Goal: Task Accomplishment & Management: Manage account settings

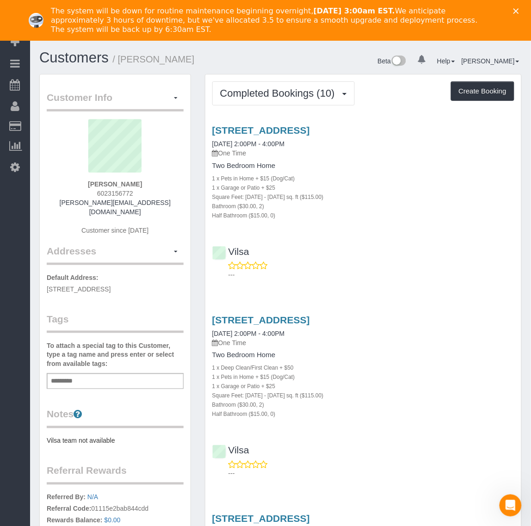
drag, startPoint x: 433, startPoint y: 127, endPoint x: 278, endPoint y: 123, distance: 155.1
click at [206, 128] on div "11811 Winterhaven Ct, Midlothian, VA 23112 03/25/2025 2:00PM - 4:00PM One Time …" at bounding box center [364, 172] width 316 height 95
copy link "[STREET_ADDRESS]"
click at [274, 90] on span "Completed Bookings (10)" at bounding box center [279, 93] width 119 height 12
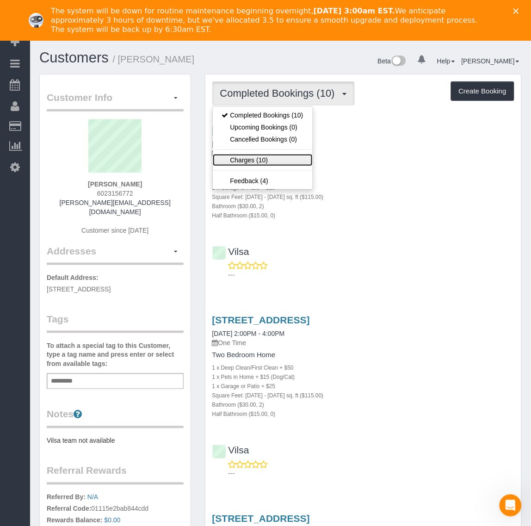
click at [257, 155] on link "Charges (10)" at bounding box center [263, 160] width 100 height 12
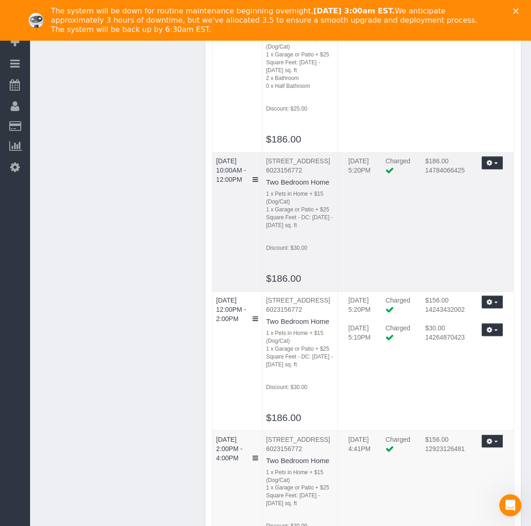
scroll to position [231, 0]
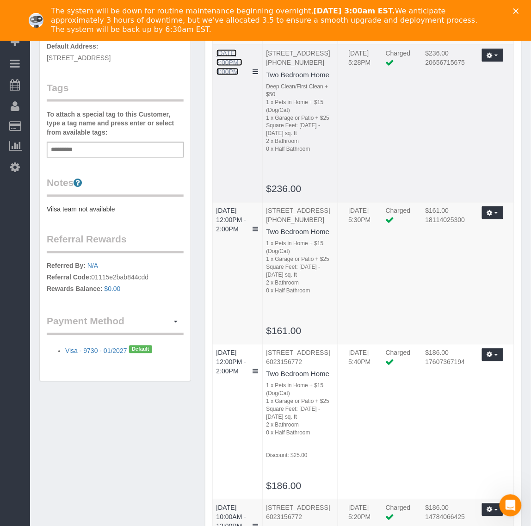
click at [232, 75] on link "[DATE] 2:00PM - 4:00PM" at bounding box center [230, 63] width 26 height 26
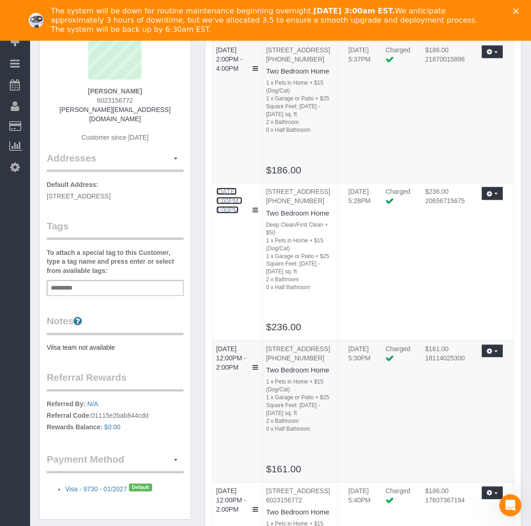
scroll to position [0, 0]
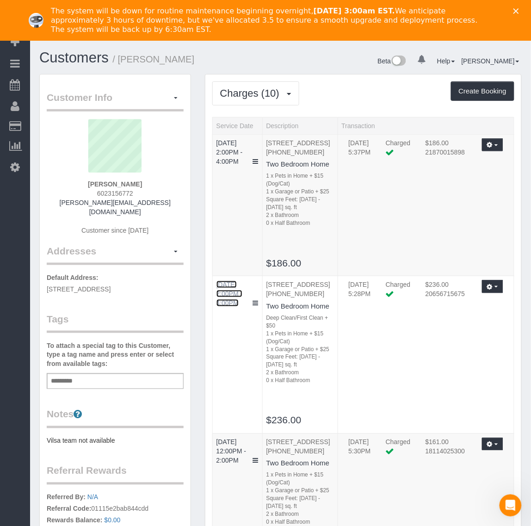
drag, startPoint x: 537, startPoint y: 392, endPoint x: 508, endPoint y: 12, distance: 380.2
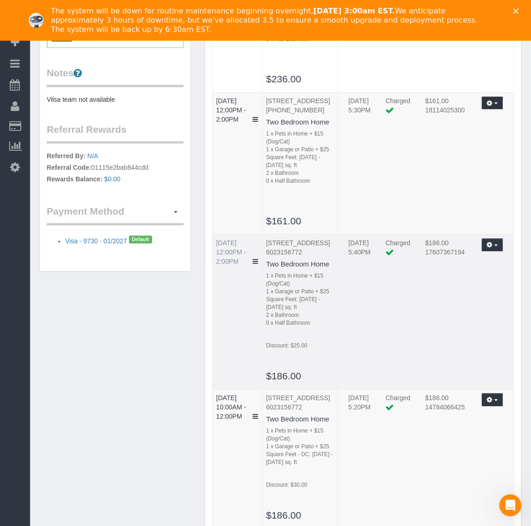
scroll to position [347, 0]
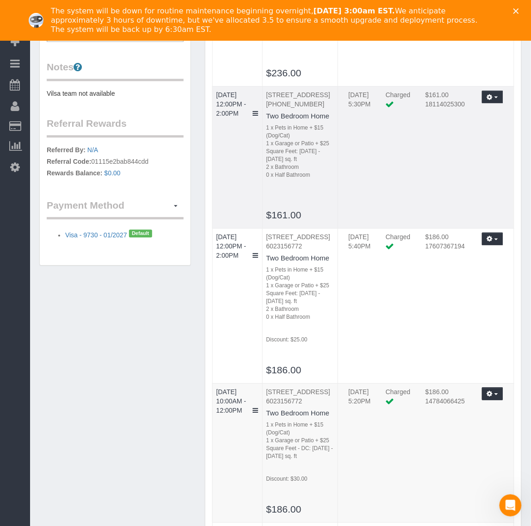
click at [226, 167] on td "[DATE] 12:00PM - 2:00PM" at bounding box center [237, 158] width 50 height 142
click at [232, 118] on link "[DATE] 12:00PM - 2:00PM" at bounding box center [232, 105] width 30 height 26
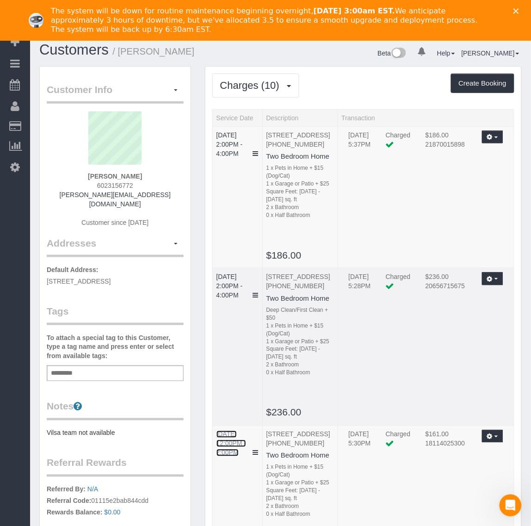
scroll to position [0, 0]
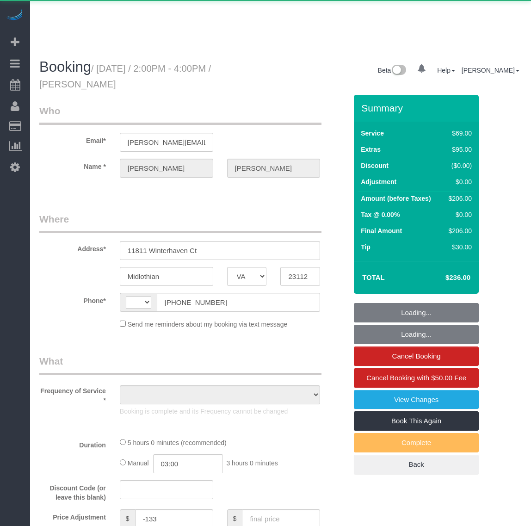
select select "VA"
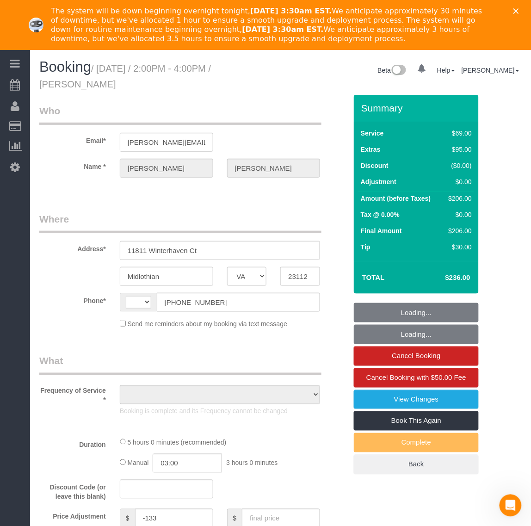
select select "string:[GEOGRAPHIC_DATA]"
select select "number:3"
select select "number:17"
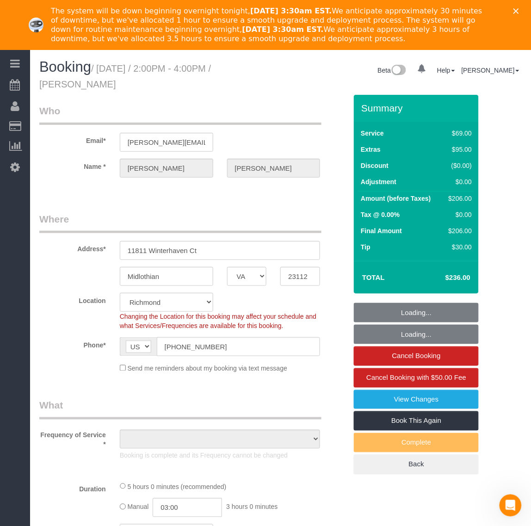
select select "1501"
select select "2"
select select "object:982"
select select "spot1"
select select "object:1023"
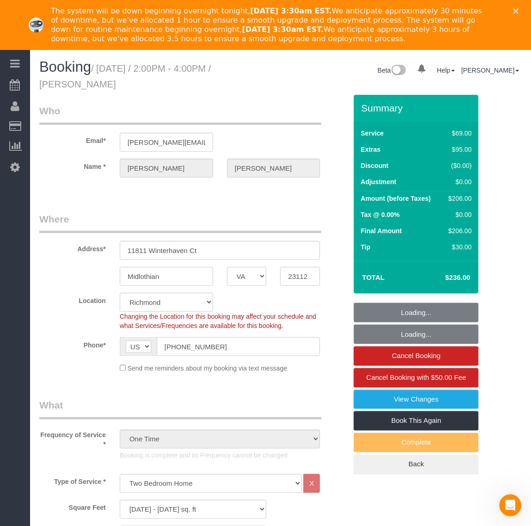
select select "1501"
select select "2"
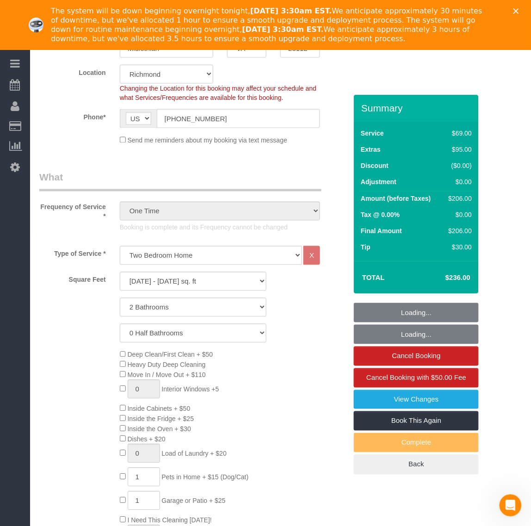
scroll to position [231, 0]
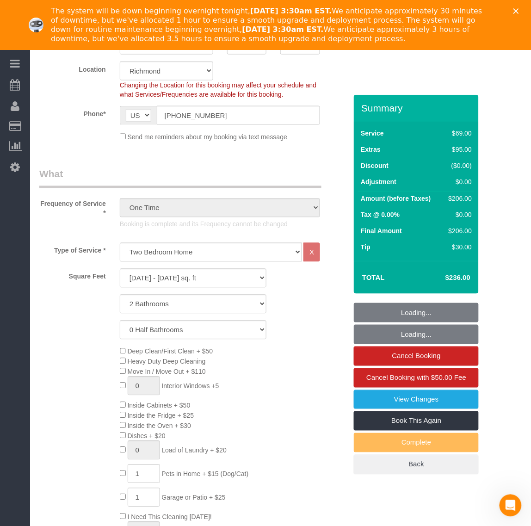
select select "string:fspay-96e87eb6-c66d-4e58-ae4a-a1469de70989"
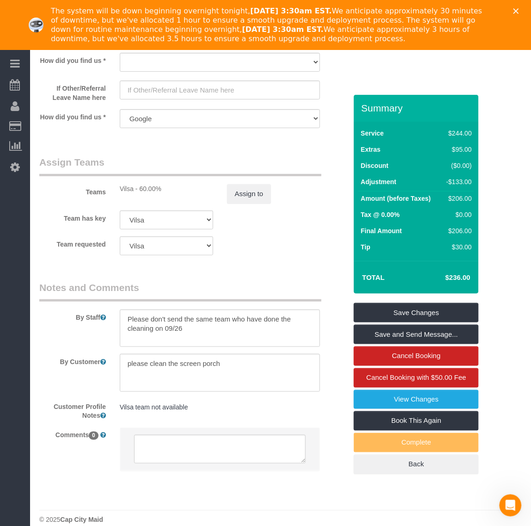
scroll to position [1371, 0]
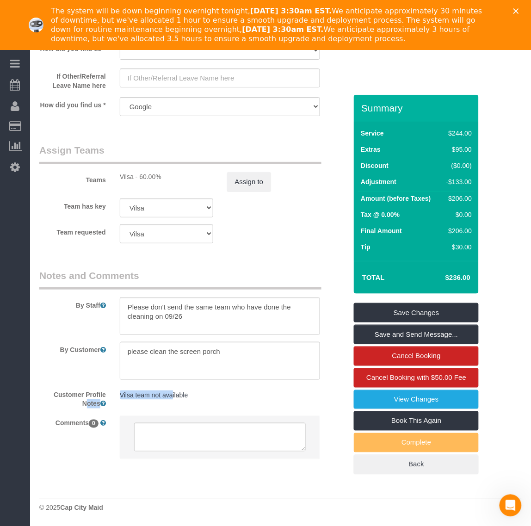
drag, startPoint x: 172, startPoint y: 390, endPoint x: 99, endPoint y: 390, distance: 73.6
click at [99, 390] on div "Customer Profile Notes Vilsa team not available Vilsa team not available" at bounding box center [193, 398] width 322 height 22
click at [195, 405] on div "Customer Profile Notes Vilsa team not available Vilsa team not available" at bounding box center [193, 398] width 322 height 22
drag, startPoint x: 174, startPoint y: 397, endPoint x: 142, endPoint y: 394, distance: 33.0
click at [142, 394] on pre "Vilsa team not available" at bounding box center [220, 395] width 201 height 9
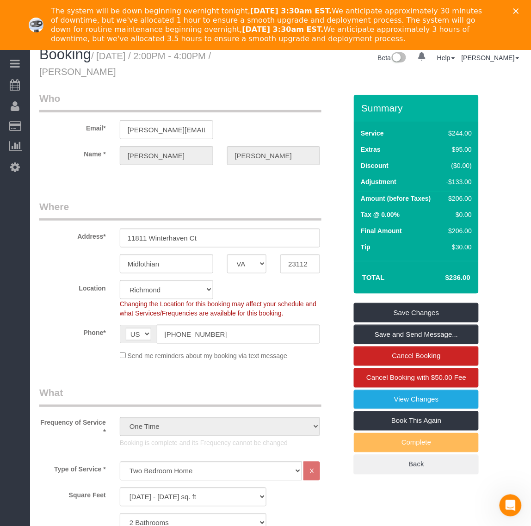
scroll to position [0, 0]
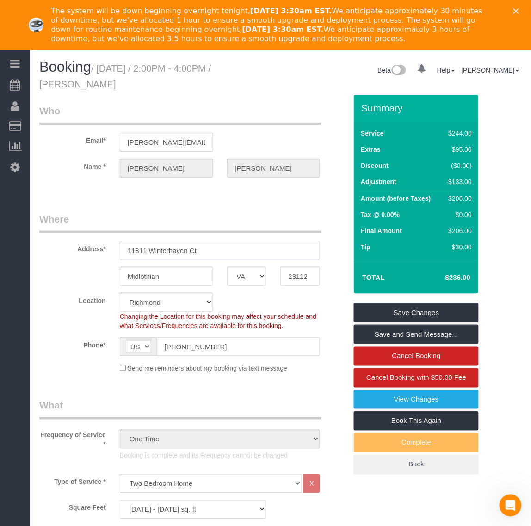
drag, startPoint x: 221, startPoint y: 248, endPoint x: 112, endPoint y: 249, distance: 108.3
click at [113, 249] on div "11811 Winterhaven Ct" at bounding box center [220, 250] width 215 height 19
click at [394, 424] on link "Book This Again" at bounding box center [416, 420] width 125 height 19
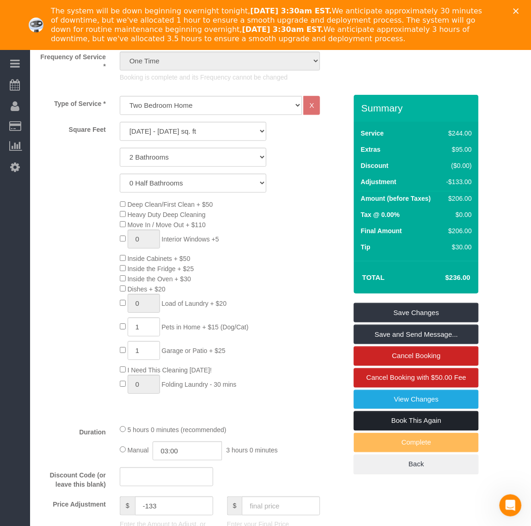
scroll to position [636, 0]
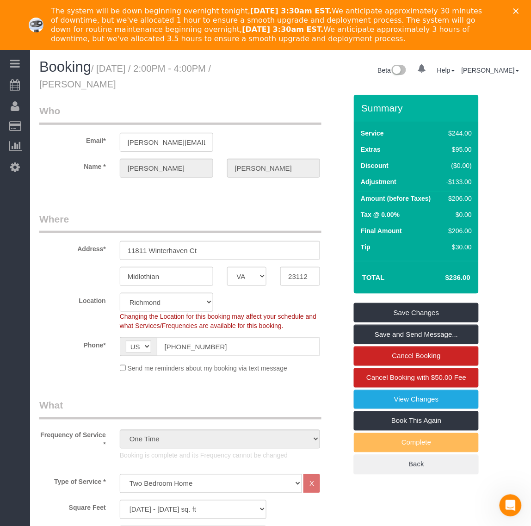
select select "VA"
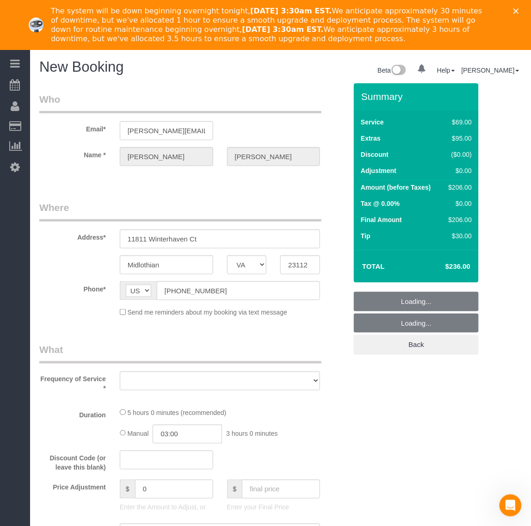
select select "1501"
select select "2"
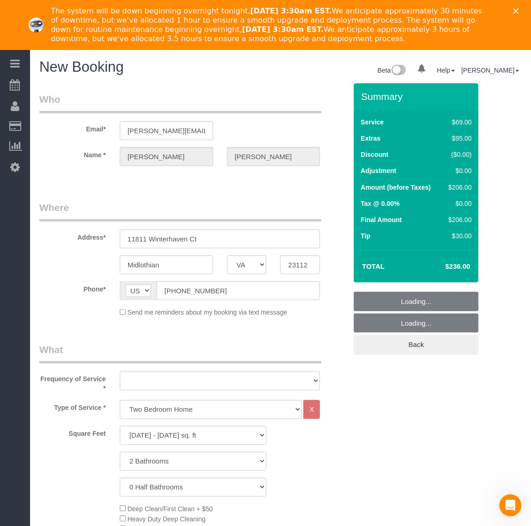
select select "object:1577"
select select "number:3"
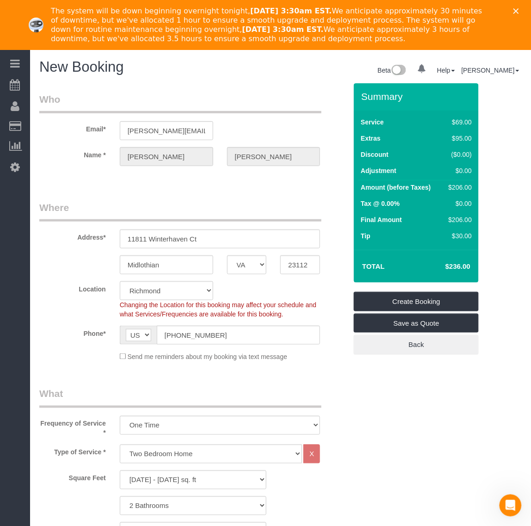
select select "object:1747"
select select "string:fspay-96e87eb6-c66d-4e58-ae4a-a1469de70989"
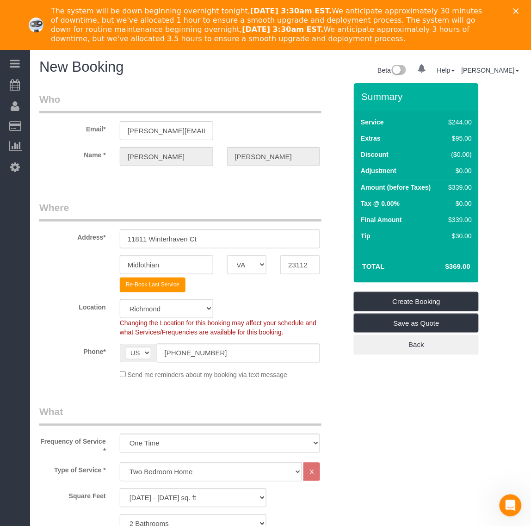
select select "object:1885"
select select "1501"
select select "2"
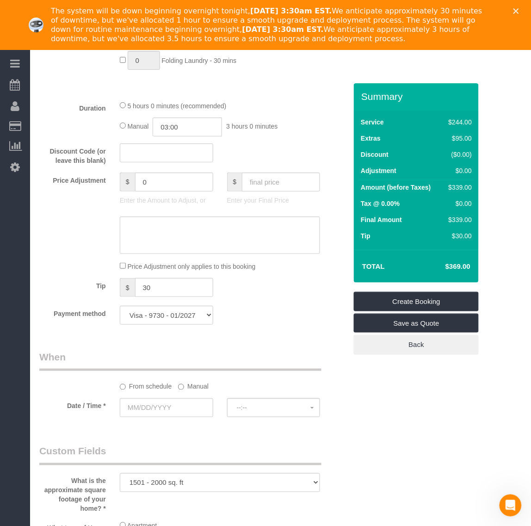
scroll to position [694, 0]
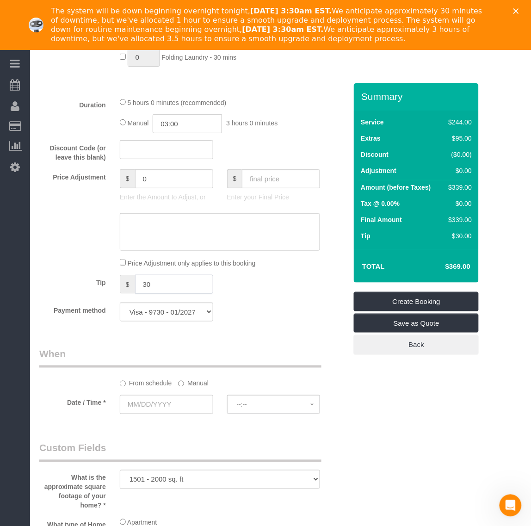
drag, startPoint x: 176, startPoint y: 279, endPoint x: 123, endPoint y: 279, distance: 53.2
click at [123, 279] on div "$ 30" at bounding box center [166, 284] width 93 height 19
click at [164, 400] on input "text" at bounding box center [166, 404] width 93 height 19
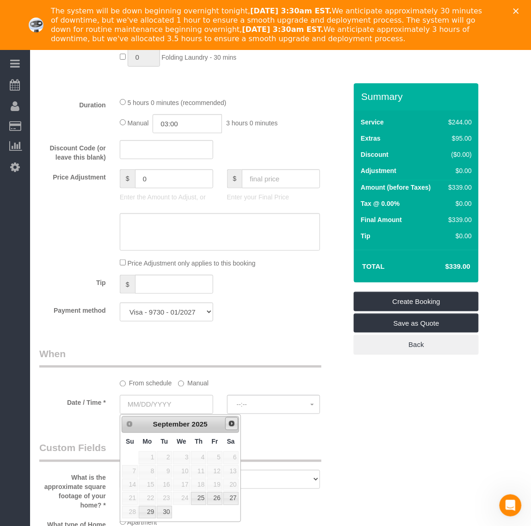
click at [234, 427] on span "Next" at bounding box center [231, 423] width 7 height 7
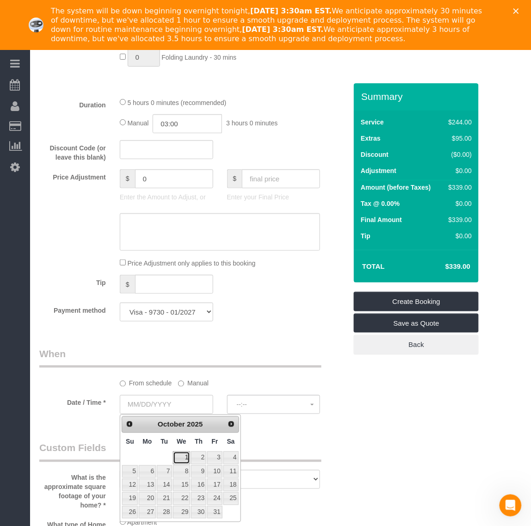
click at [186, 462] on link "1" at bounding box center [182, 458] width 18 height 12
type input "10/01/2025"
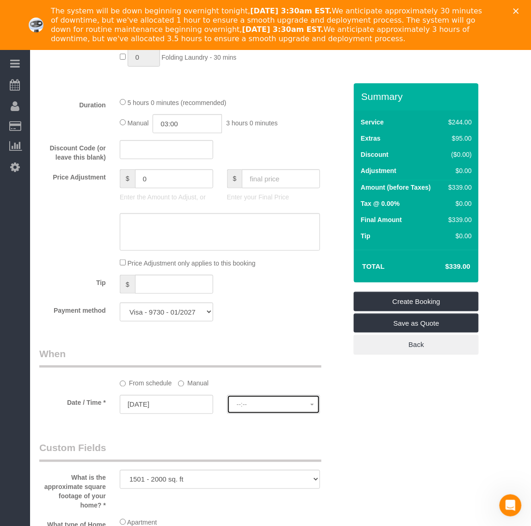
click at [245, 413] on button "--:--" at bounding box center [273, 404] width 93 height 19
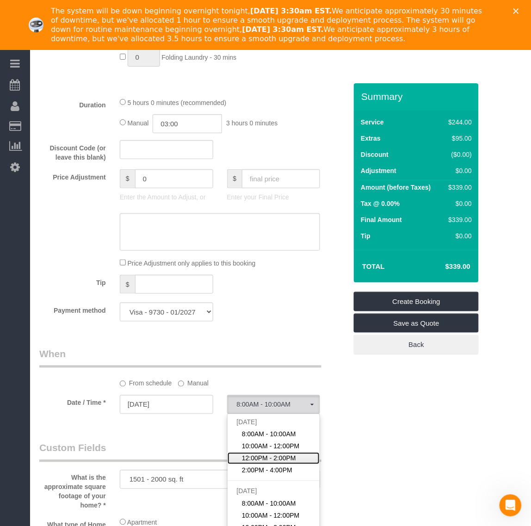
click at [268, 458] on span "12:00PM - 2:00PM" at bounding box center [269, 458] width 54 height 9
select select "spot13"
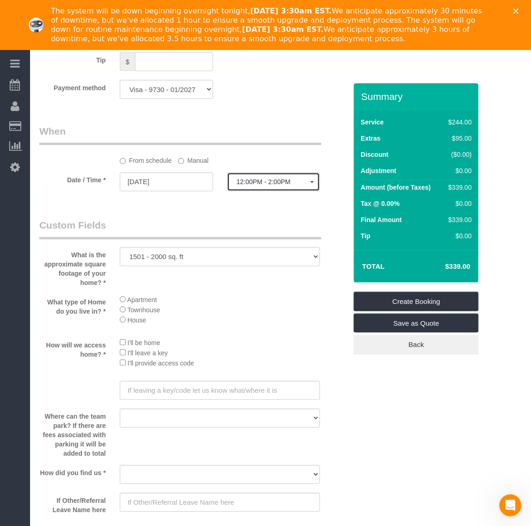
scroll to position [1157, 0]
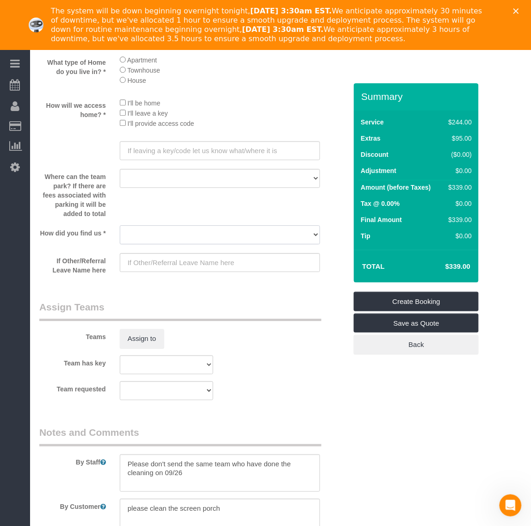
click at [164, 238] on select "Yelp Google Twitter Instagram Nextdoor Facebook Returning Customer Craigslist R…" at bounding box center [220, 234] width 201 height 19
select select "number:42"
click at [120, 226] on select "Yelp Google Twitter Instagram Nextdoor Facebook Returning Customer Craigslist R…" at bounding box center [220, 234] width 201 height 19
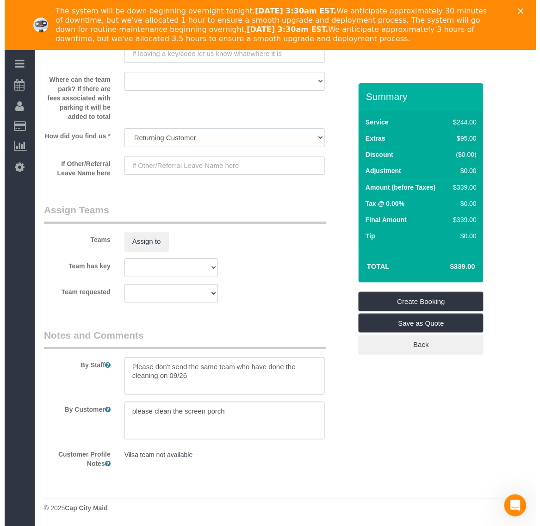
scroll to position [1255, 0]
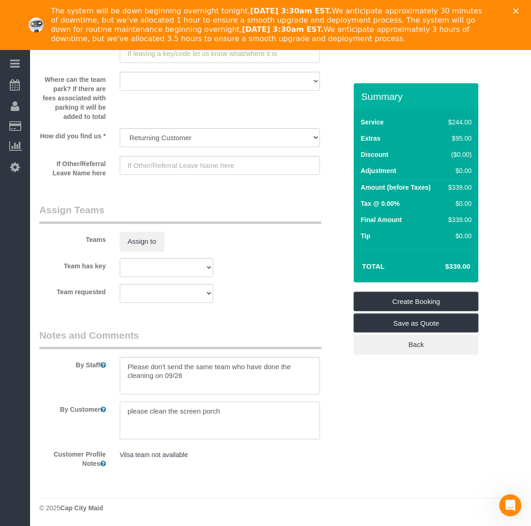
click at [246, 410] on textarea at bounding box center [220, 421] width 201 height 38
click at [147, 245] on button "Assign to" at bounding box center [142, 241] width 44 height 19
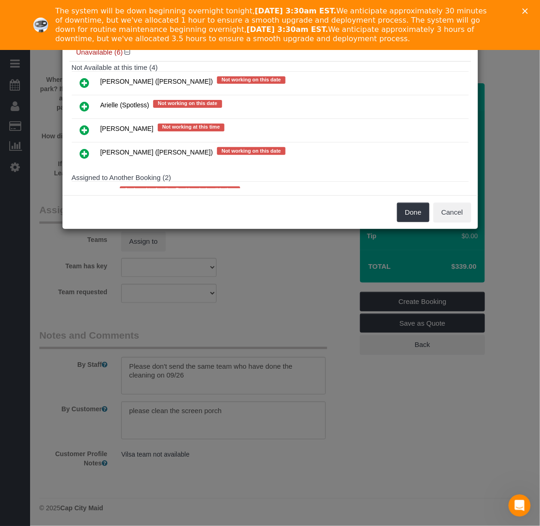
scroll to position [137, 0]
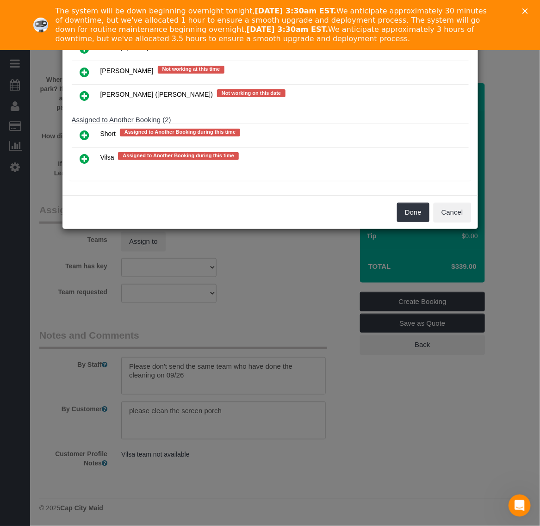
drag, startPoint x: 84, startPoint y: 158, endPoint x: 90, endPoint y: 159, distance: 6.5
click at [82, 157] on icon at bounding box center [85, 158] width 10 height 11
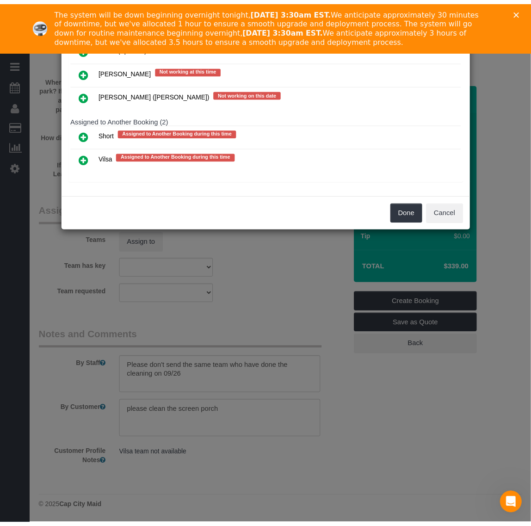
scroll to position [137, 0]
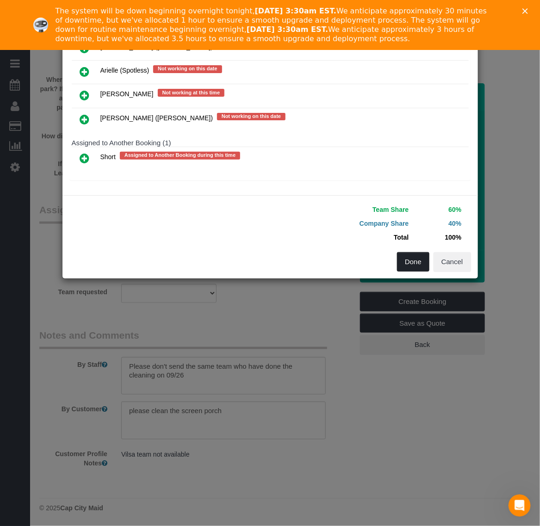
click at [397, 264] on button "Done" at bounding box center [413, 261] width 32 height 19
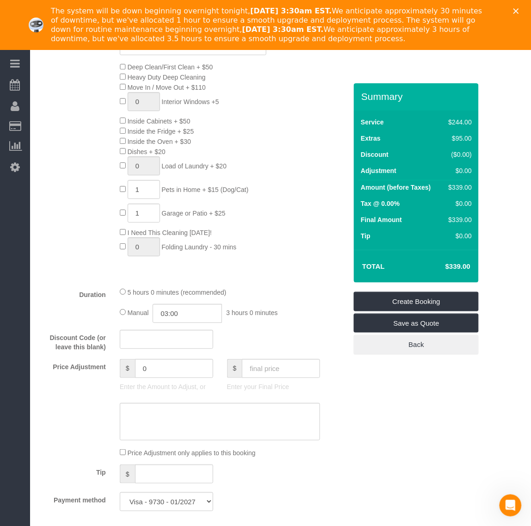
scroll to position [503, 0]
click at [282, 370] on input "text" at bounding box center [281, 370] width 78 height 19
type input "206"
click at [401, 409] on div "Who Email* laura@lauraatwood.net Name * Laura Atwood Where Address* 11811 Winte…" at bounding box center [280, 412] width 483 height 1665
type input "-133"
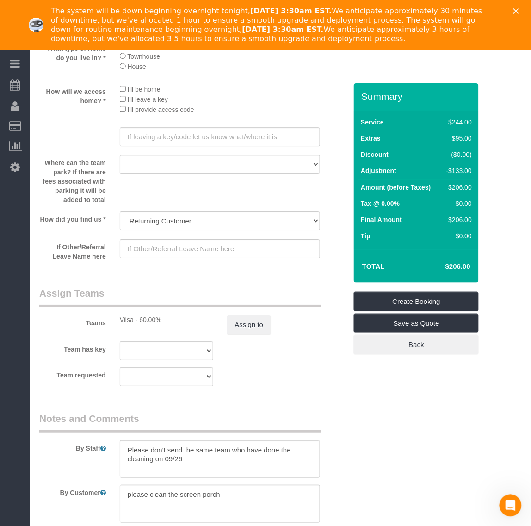
scroll to position [1255, 0]
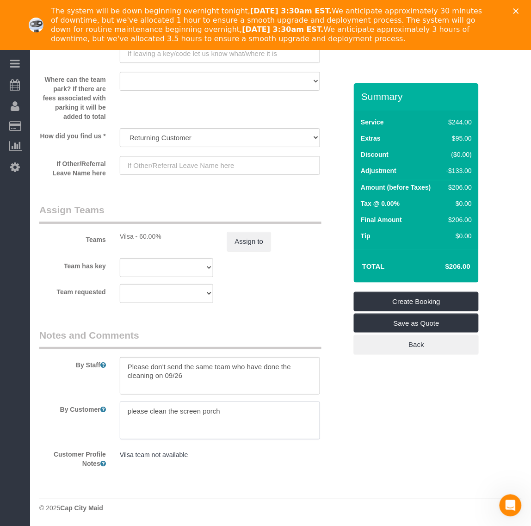
click at [279, 412] on textarea at bounding box center [220, 421] width 201 height 38
click at [395, 298] on link "Create Booking" at bounding box center [416, 301] width 125 height 19
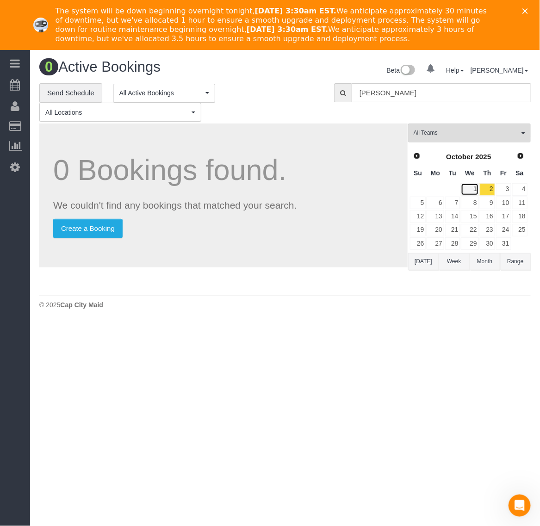
click at [473, 191] on link "1" at bounding box center [470, 189] width 18 height 12
click at [475, 195] on link "1" at bounding box center [470, 189] width 18 height 12
click at [475, 192] on link "1" at bounding box center [470, 189] width 18 height 12
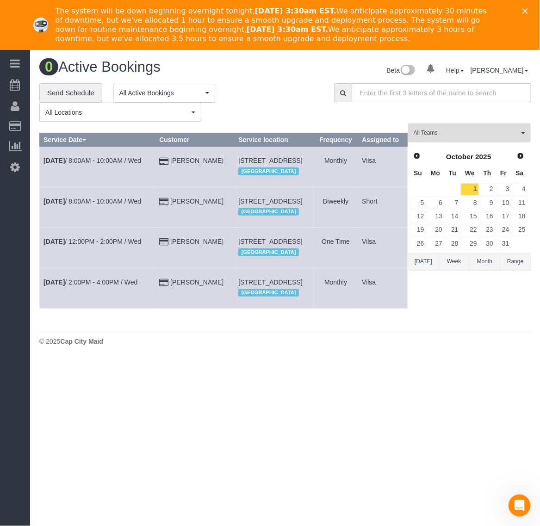
click at [528, 12] on polygon "Close" at bounding box center [526, 11] width 6 height 6
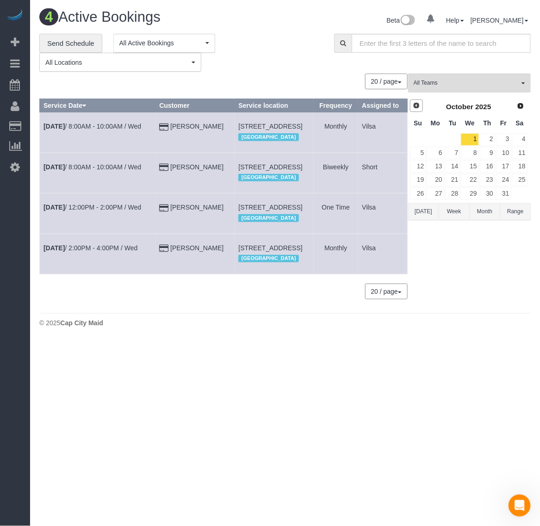
click at [413, 105] on span "Prev" at bounding box center [416, 105] width 7 height 7
click at [414, 106] on span "Prev" at bounding box center [416, 105] width 7 height 7
click at [519, 105] on span "Next" at bounding box center [520, 105] width 7 height 7
click at [453, 172] on link "16" at bounding box center [452, 166] width 15 height 12
click at [473, 183] on link "24" at bounding box center [470, 180] width 18 height 12
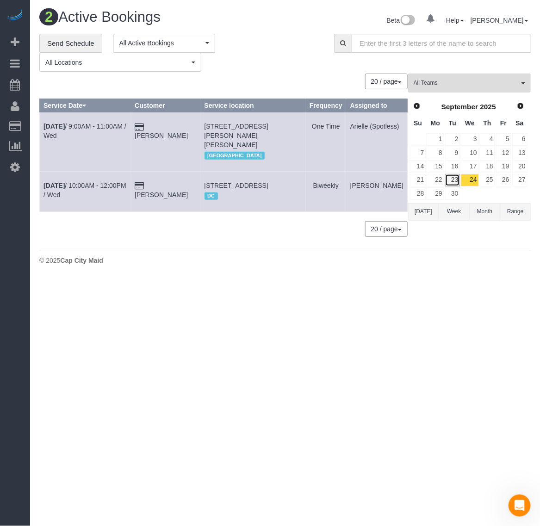
click at [460, 183] on link "23" at bounding box center [452, 180] width 15 height 12
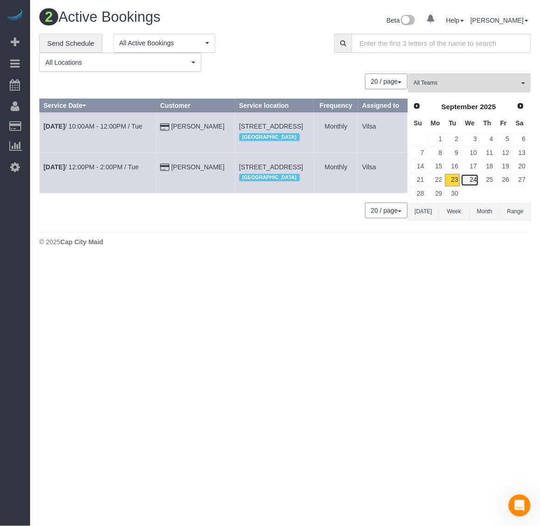
click at [473, 179] on link "24" at bounding box center [470, 180] width 18 height 12
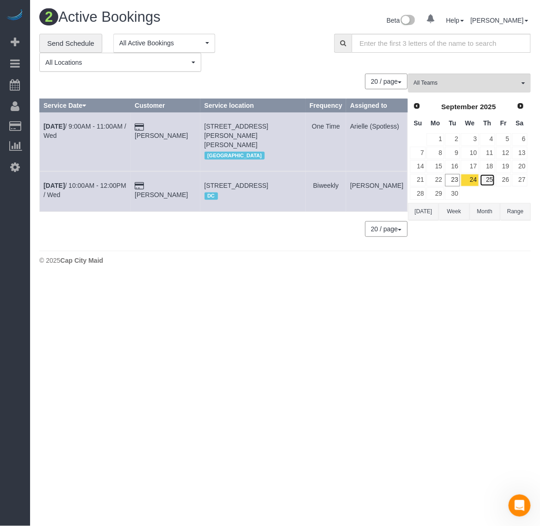
click at [484, 181] on link "25" at bounding box center [487, 180] width 15 height 12
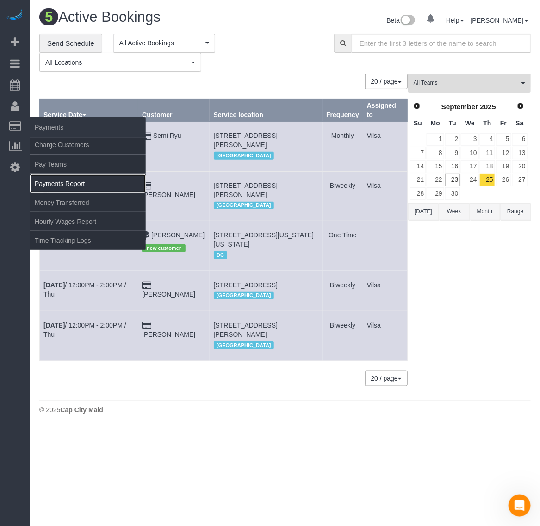
click at [66, 177] on link "Payments Report" at bounding box center [88, 183] width 116 height 19
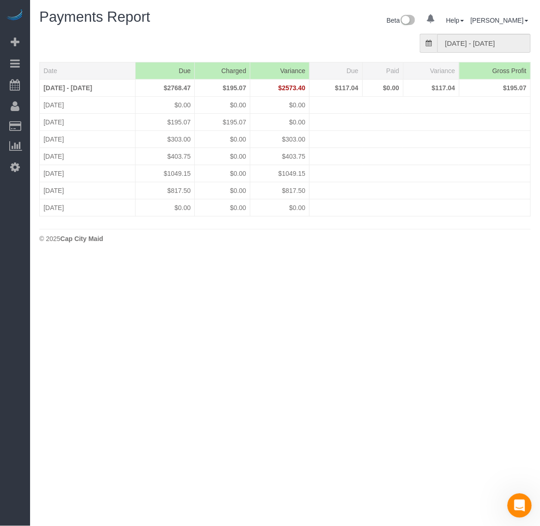
click at [522, 503] on icon "Open Intercom Messenger" at bounding box center [518, 504] width 15 height 15
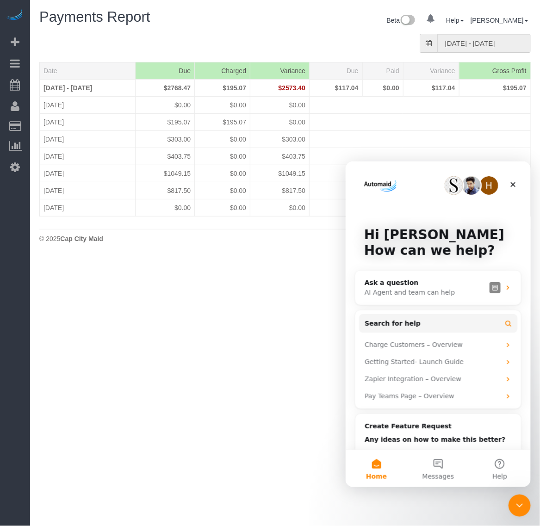
click at [276, 368] on body "0 Beta Your Notifications You have 0 alerts Add Booking Bookings Active Booking…" at bounding box center [270, 263] width 540 height 526
click at [517, 509] on icon "Close Intercom Messenger" at bounding box center [518, 504] width 11 height 11
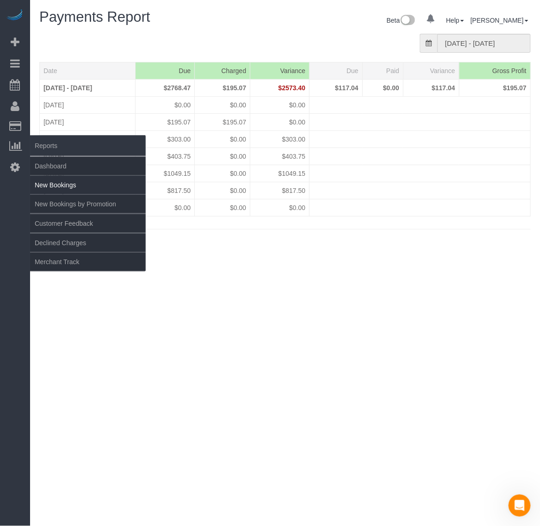
click at [73, 177] on link "New Bookings" at bounding box center [88, 185] width 116 height 19
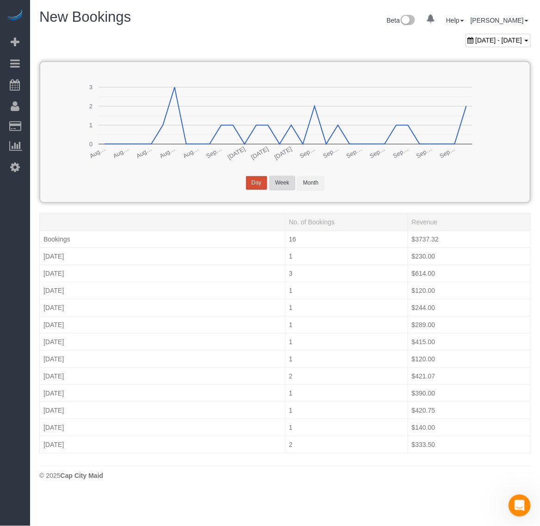
click at [283, 178] on button "Week" at bounding box center [282, 183] width 26 height 14
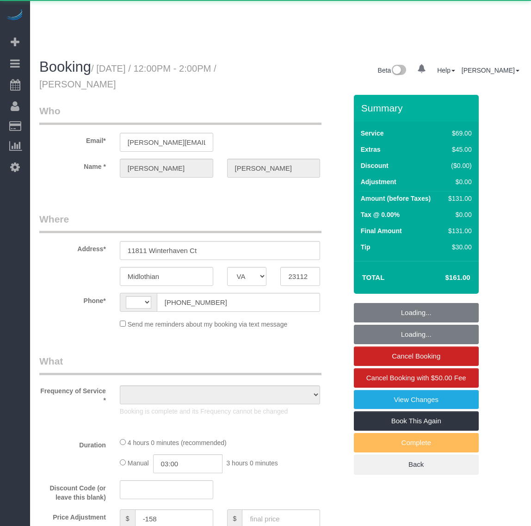
select select "VA"
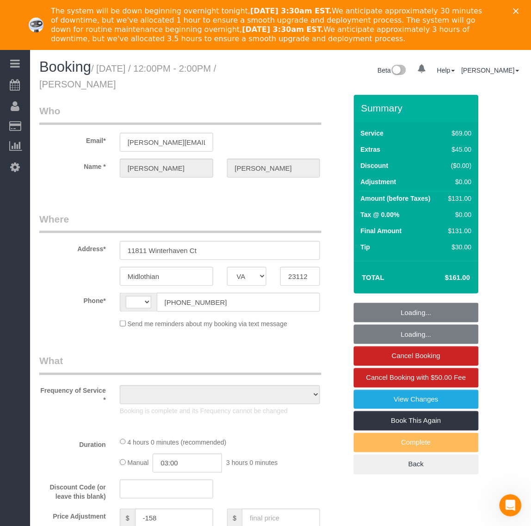
select select "1501"
select select "2"
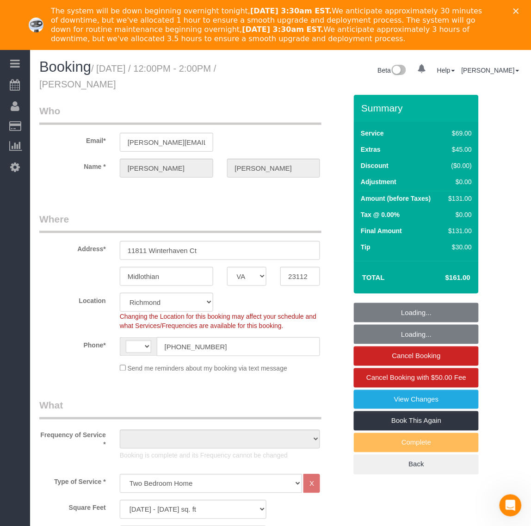
select select "string:fspay-96e87eb6-c66d-4e58-ae4a-a1469de70989"
select select "string:[GEOGRAPHIC_DATA]"
select select "1501"
select select "2"
select select "spot1"
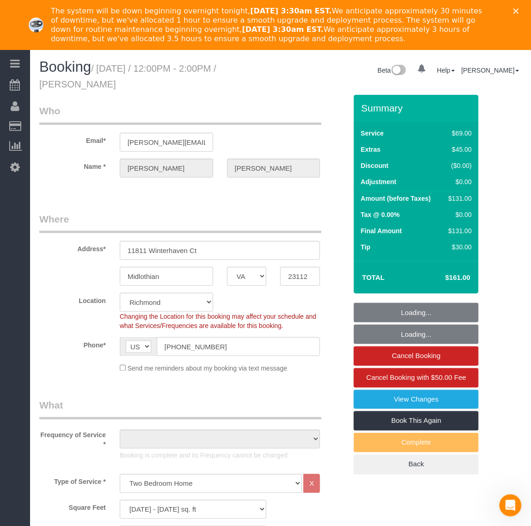
select select "number:3"
select select "number:17"
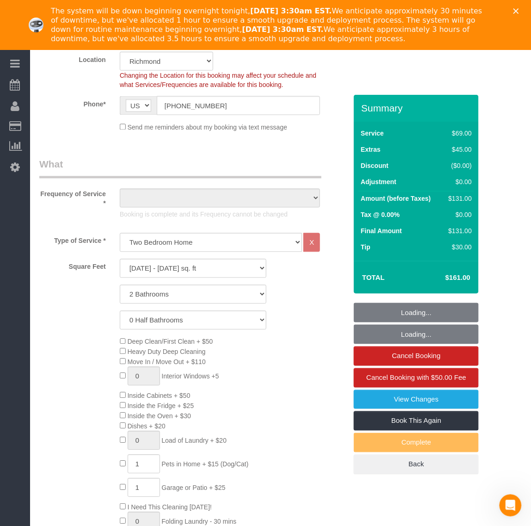
scroll to position [289, 0]
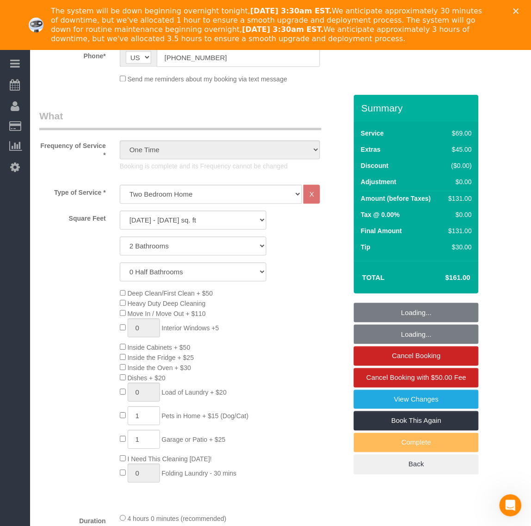
select select "object:1115"
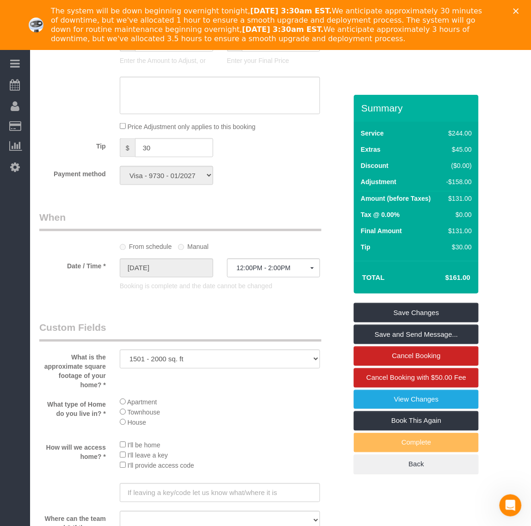
scroll to position [810, 0]
